Goal: Complete application form: Complete application form

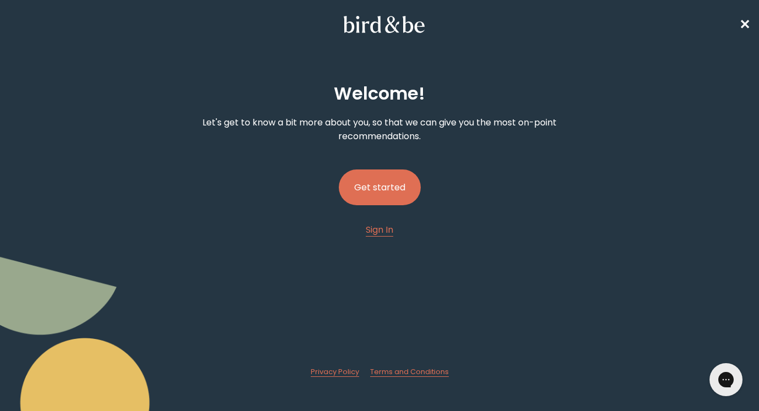
click at [394, 196] on button "Get started" at bounding box center [380, 187] width 82 height 36
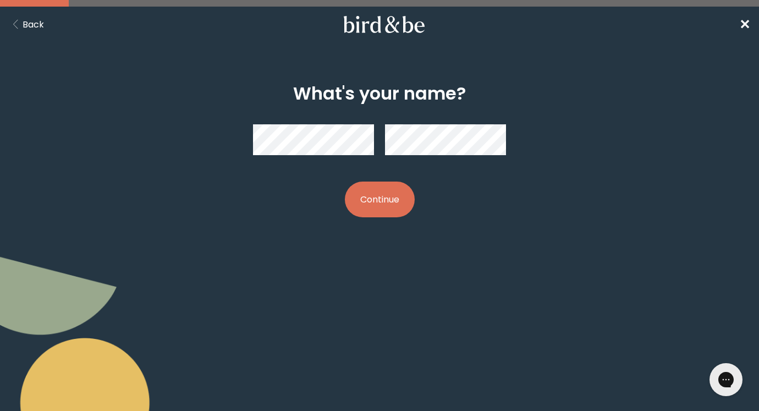
click at [386, 213] on button "Continue" at bounding box center [380, 199] width 70 height 36
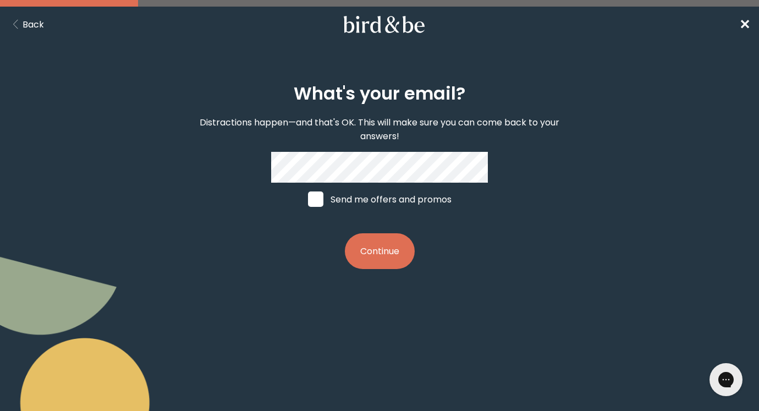
click at [398, 251] on button "Continue" at bounding box center [380, 251] width 70 height 36
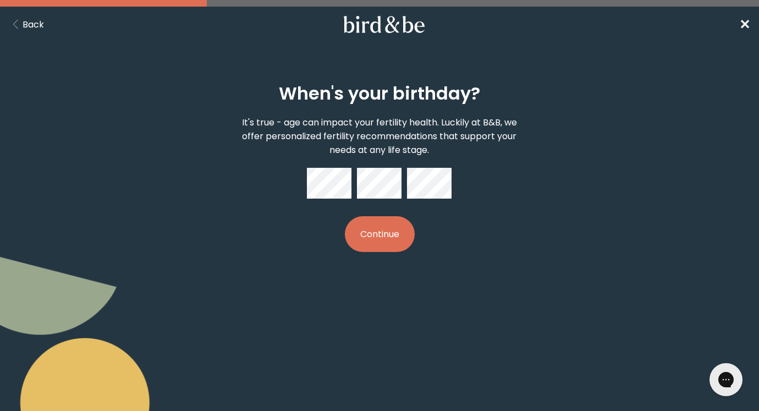
click at [383, 240] on button "Continue" at bounding box center [380, 234] width 70 height 36
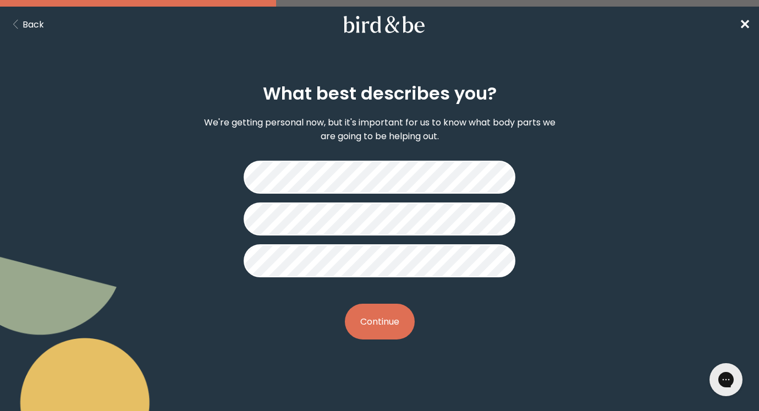
click at [385, 316] on button "Continue" at bounding box center [380, 321] width 70 height 36
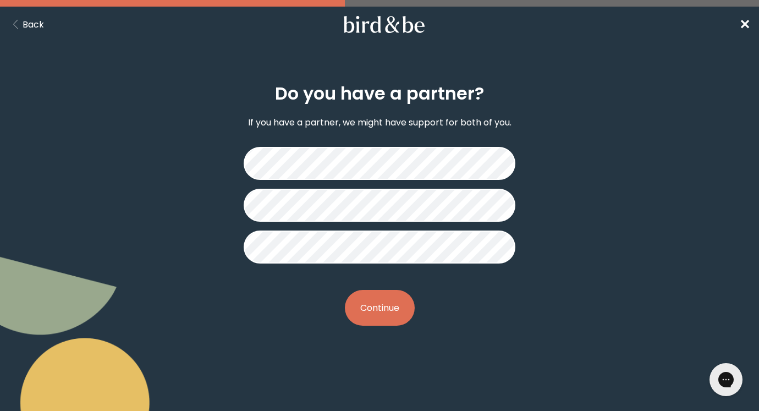
click at [400, 317] on button "Continue" at bounding box center [380, 308] width 70 height 36
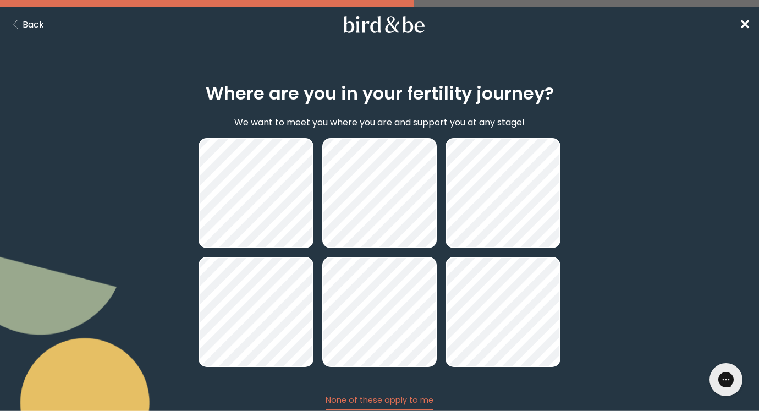
scroll to position [78, 0]
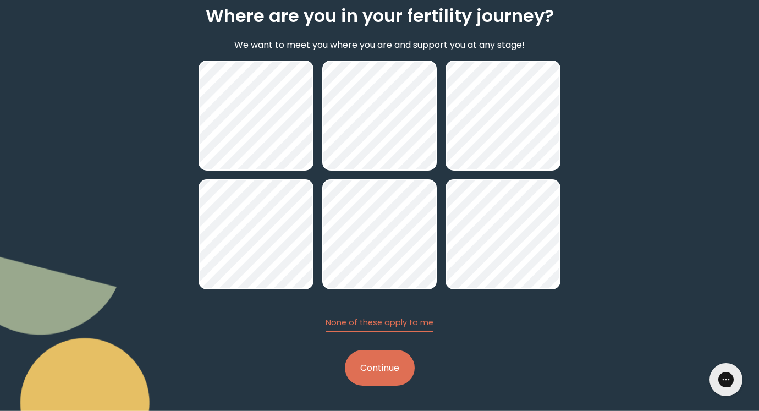
click at [393, 379] on button "Continue" at bounding box center [380, 368] width 70 height 36
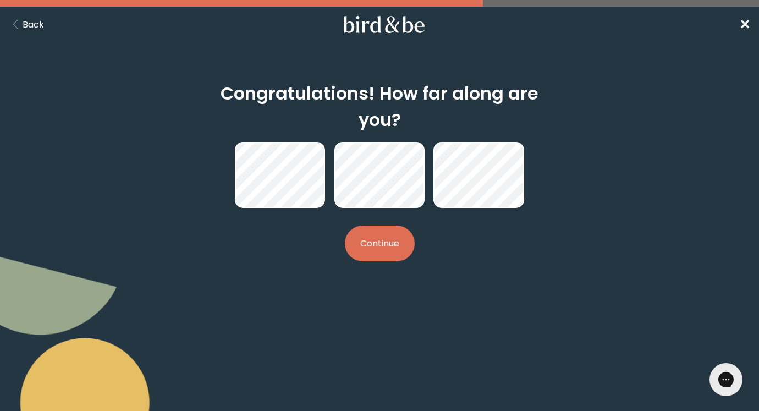
click at [383, 244] on button "Continue" at bounding box center [380, 243] width 70 height 36
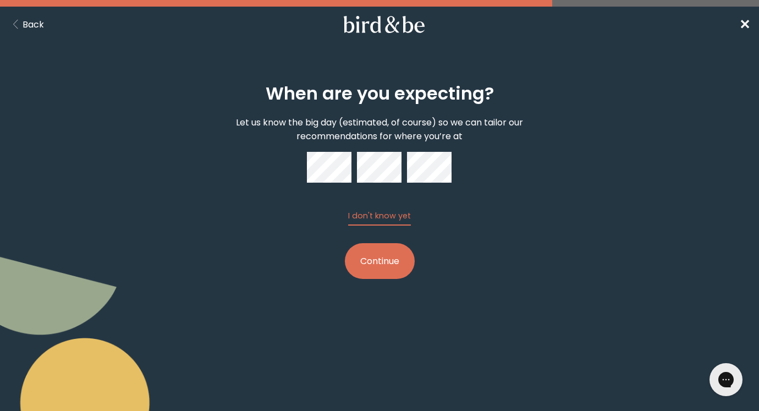
click at [389, 264] on button "Continue" at bounding box center [380, 261] width 70 height 36
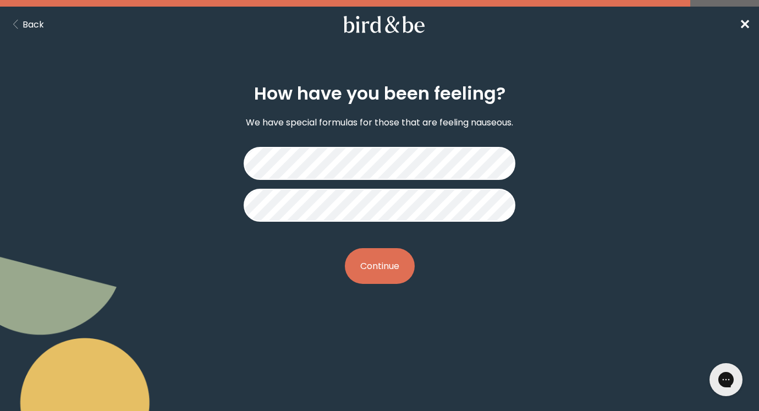
click at [363, 264] on button "Continue" at bounding box center [380, 266] width 70 height 36
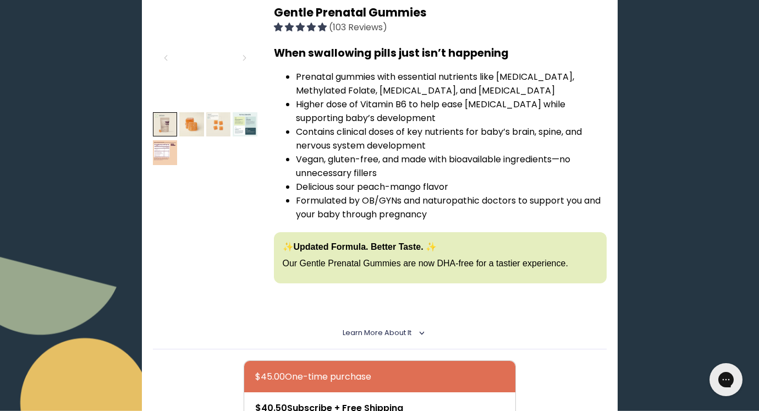
scroll to position [68, 0]
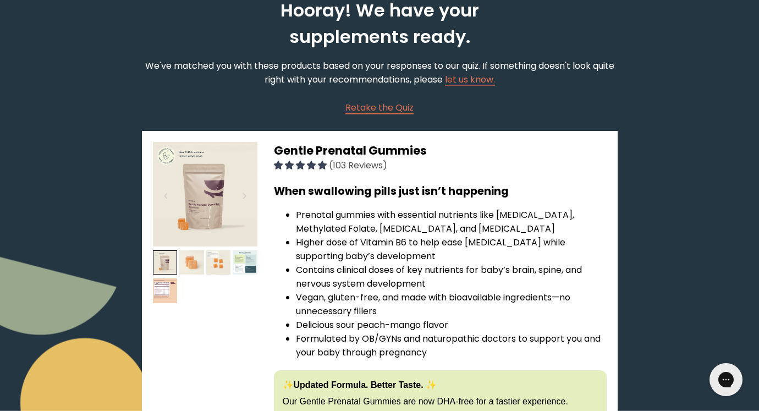
click at [198, 263] on img at bounding box center [191, 262] width 25 height 25
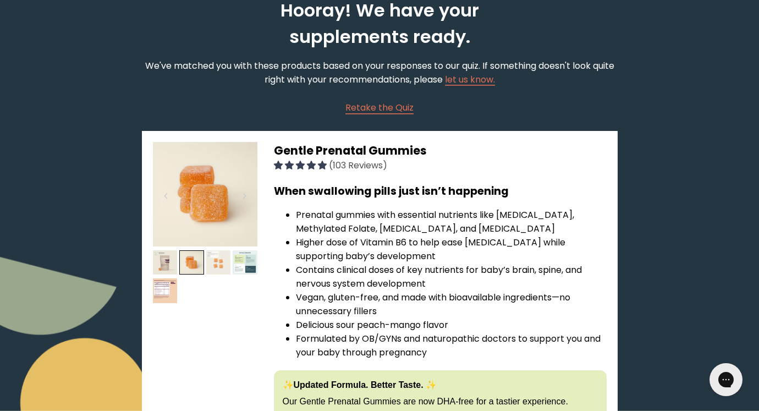
click at [223, 258] on img at bounding box center [218, 262] width 25 height 25
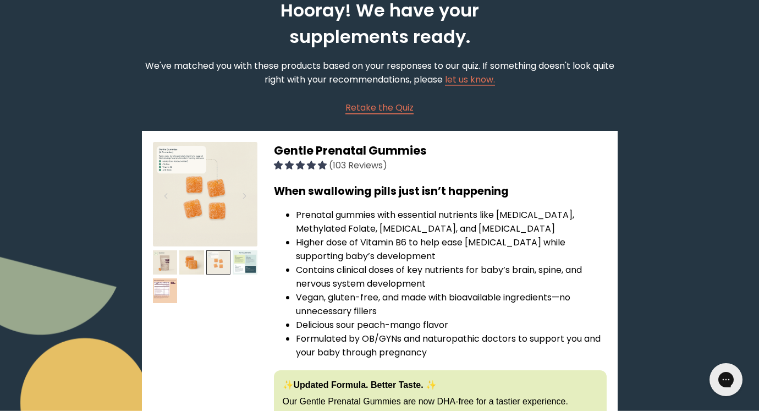
click at [227, 261] on img at bounding box center [218, 262] width 25 height 25
click at [244, 263] on img at bounding box center [245, 262] width 25 height 25
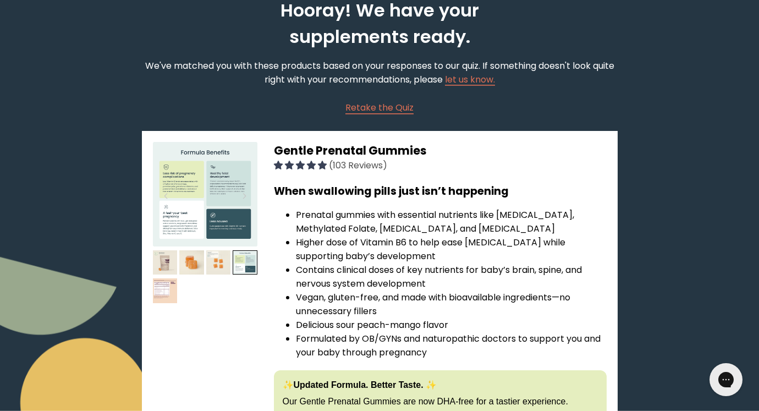
click at [173, 283] on img at bounding box center [165, 290] width 25 height 25
click at [161, 285] on img at bounding box center [165, 290] width 25 height 25
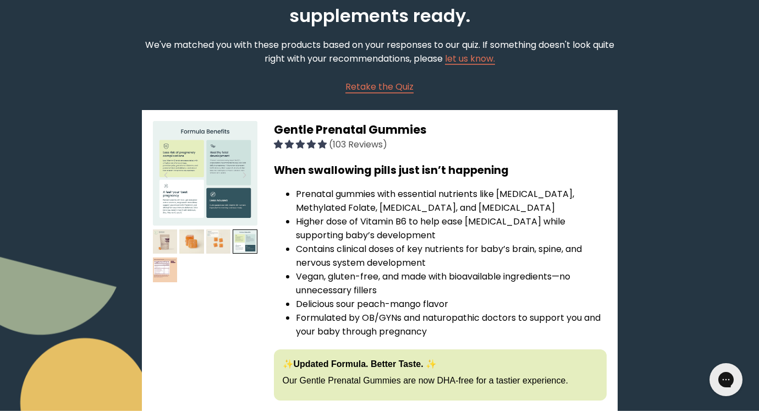
scroll to position [117, 0]
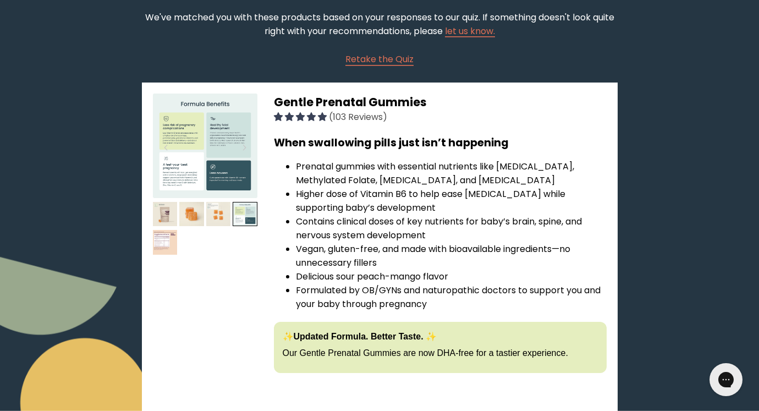
click at [167, 245] on img at bounding box center [165, 242] width 25 height 25
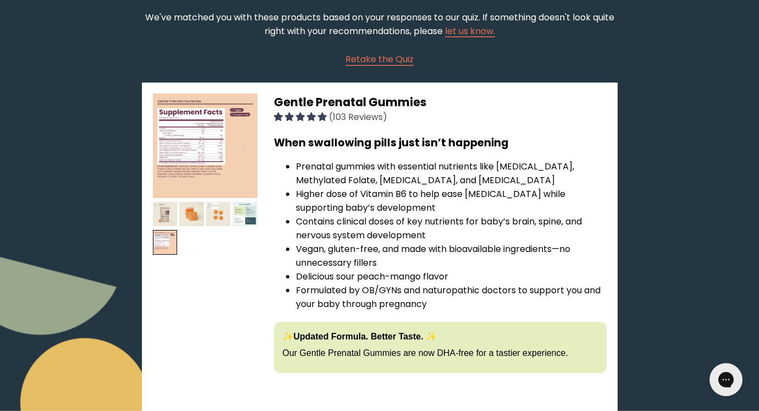
click at [182, 157] on img at bounding box center [205, 145] width 104 height 104
